Goal: Navigation & Orientation: Go to known website

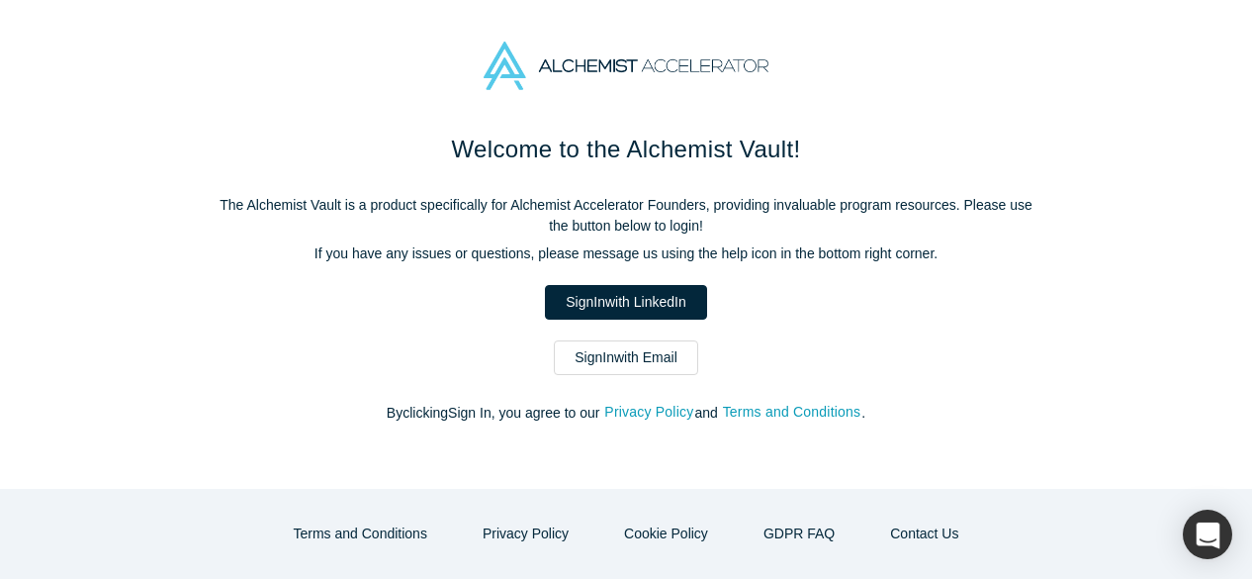
click at [191, 417] on div "Welcome to the Alchemist Vault! The Alchemist Vault is a product specifically f…" at bounding box center [626, 310] width 1252 height 357
